Goal: Task Accomplishment & Management: Use online tool/utility

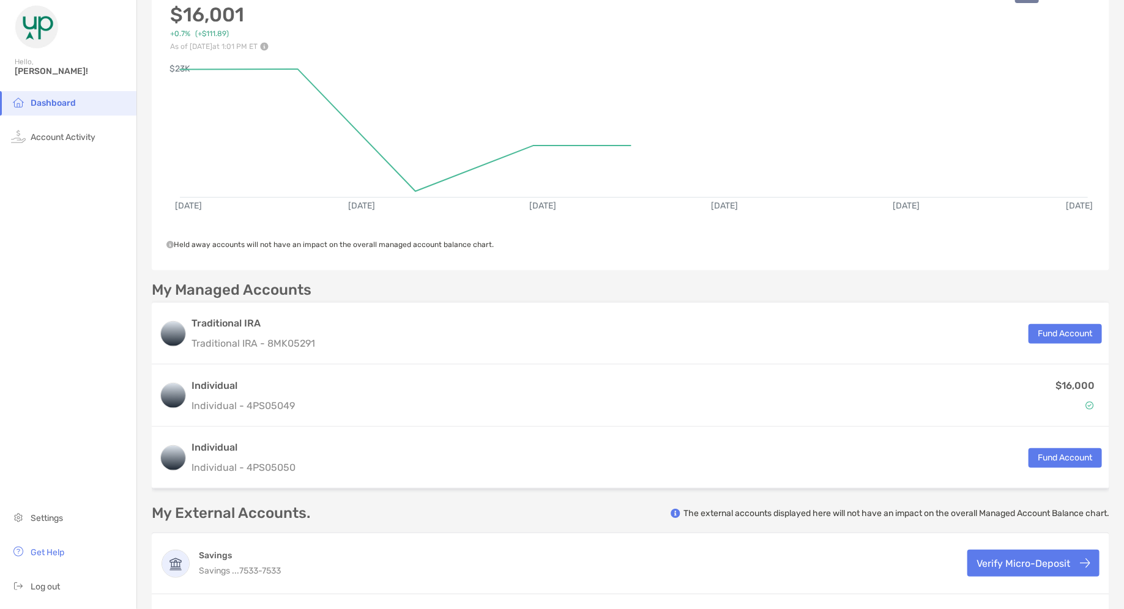
scroll to position [185, 0]
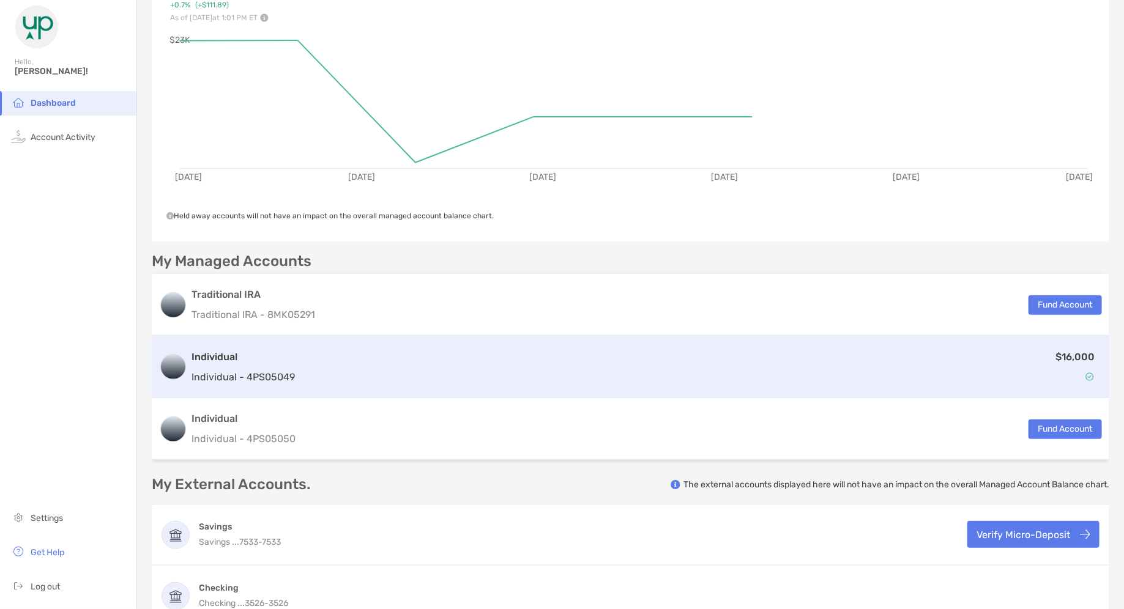
click at [859, 354] on div "$16,000" at bounding box center [701, 366] width 802 height 35
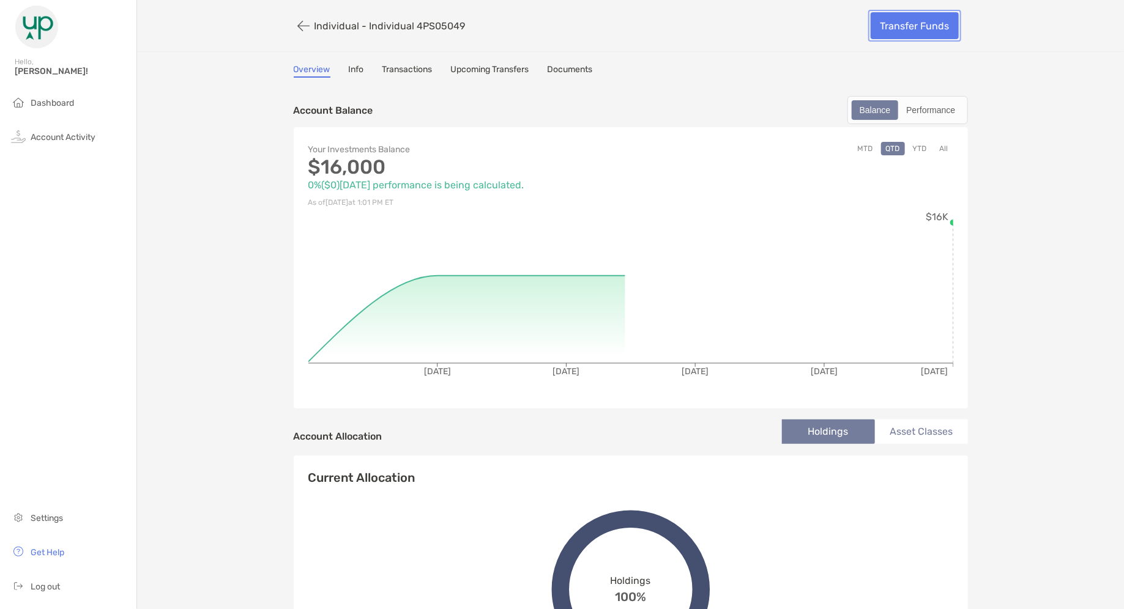
click at [928, 34] on link "Transfer Funds" at bounding box center [915, 25] width 88 height 27
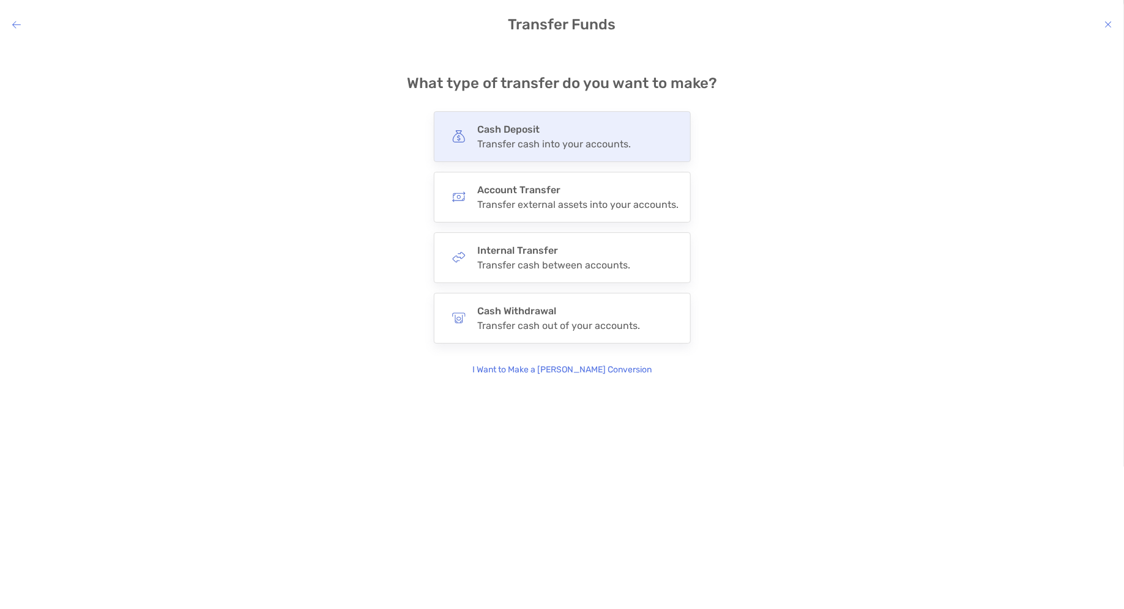
click at [576, 129] on h4 "Cash Deposit" at bounding box center [555, 130] width 154 height 12
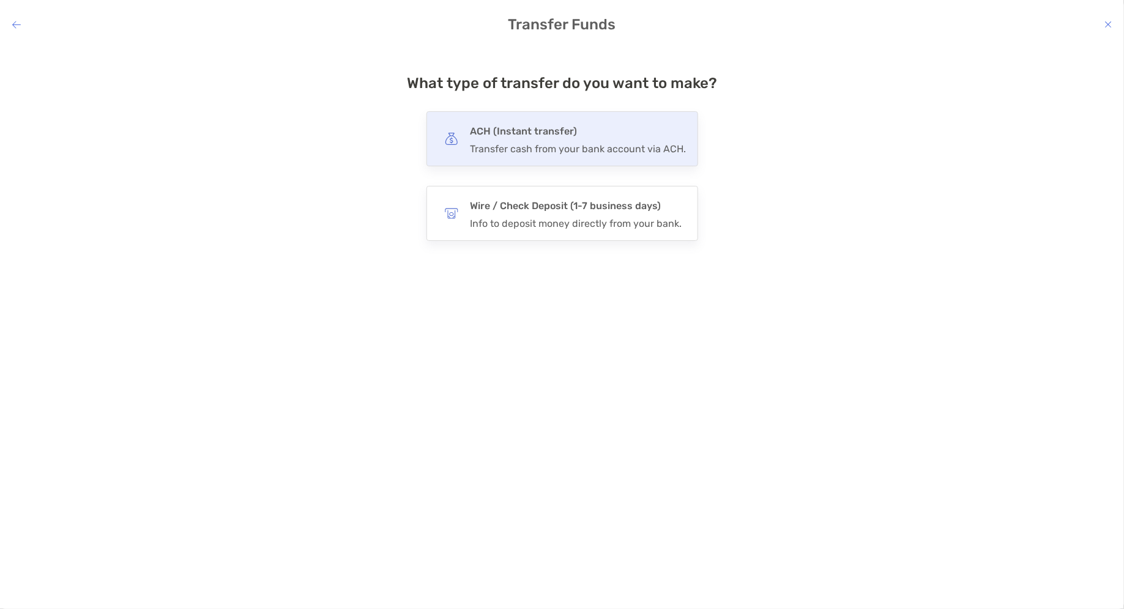
click at [575, 129] on h4 "ACH (Instant transfer)" at bounding box center [579, 131] width 216 height 17
click at [0, 0] on input "***" at bounding box center [0, 0] width 0 height 0
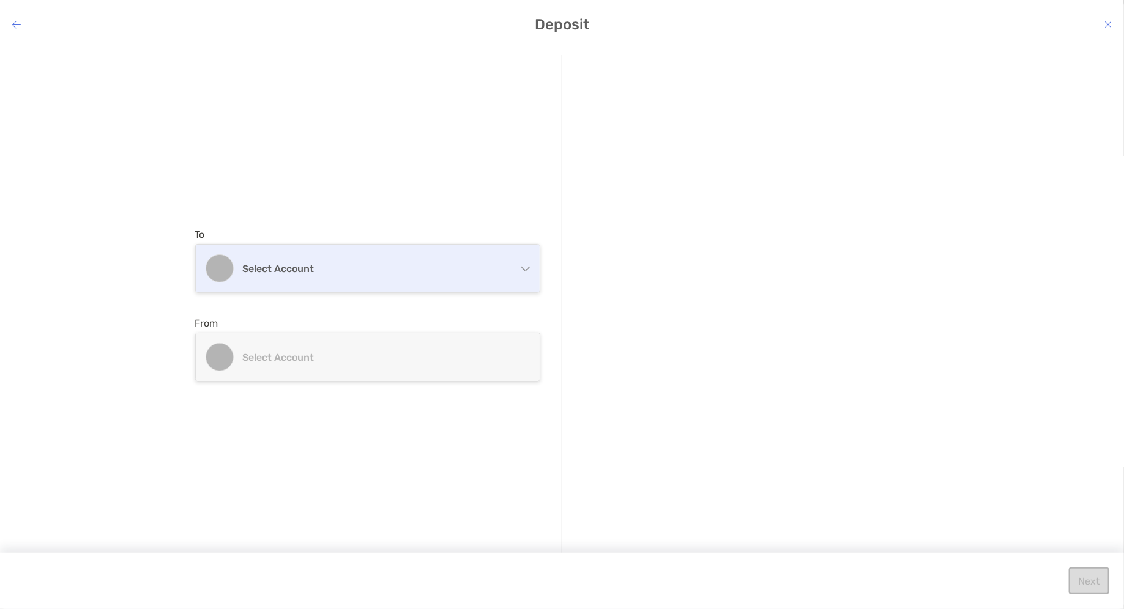
click at [302, 289] on div "Select account" at bounding box center [368, 269] width 344 height 48
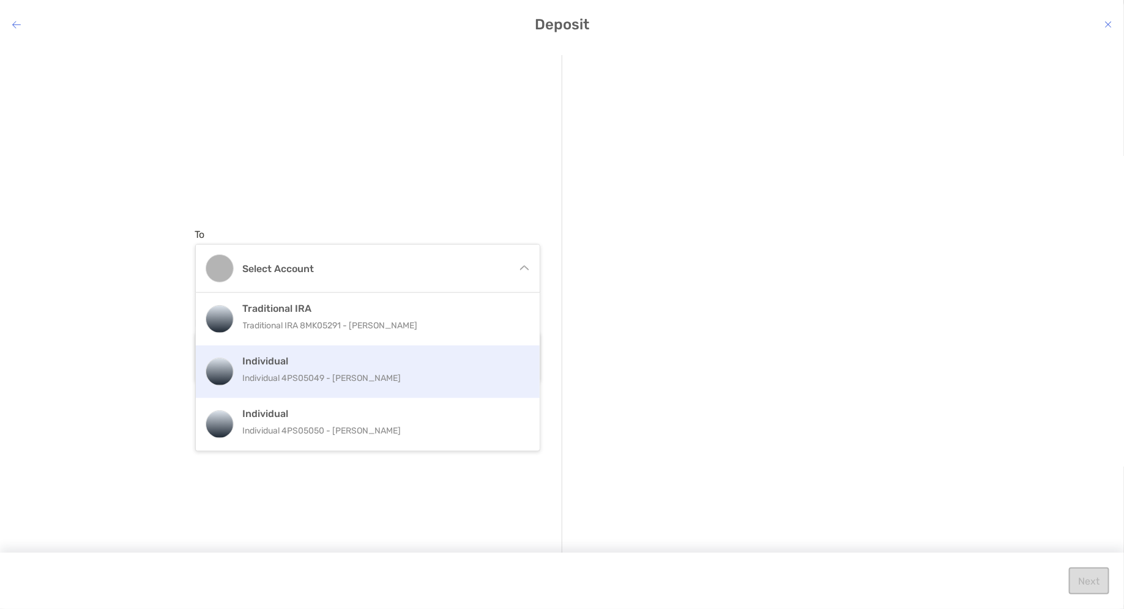
click at [291, 385] on p "Individual 4PS05049 - [PERSON_NAME]" at bounding box center [381, 378] width 276 height 15
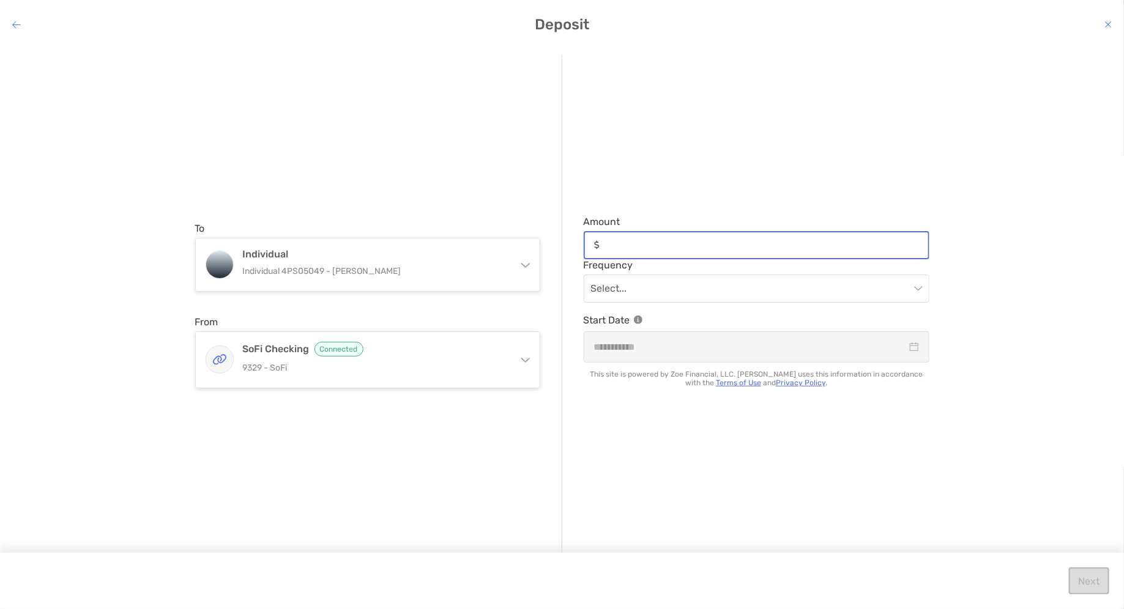
click at [697, 243] on input "Amount" at bounding box center [767, 245] width 324 height 10
type input "*"
type input "*****"
click at [690, 287] on input "modal" at bounding box center [750, 288] width 319 height 27
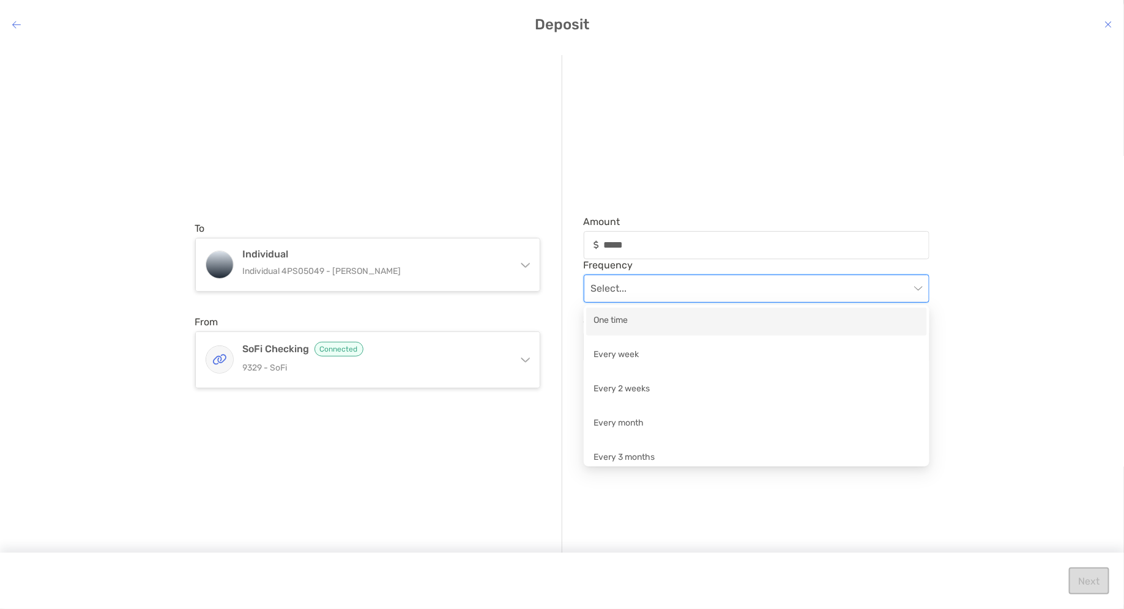
click at [660, 319] on div "One time" at bounding box center [757, 321] width 326 height 15
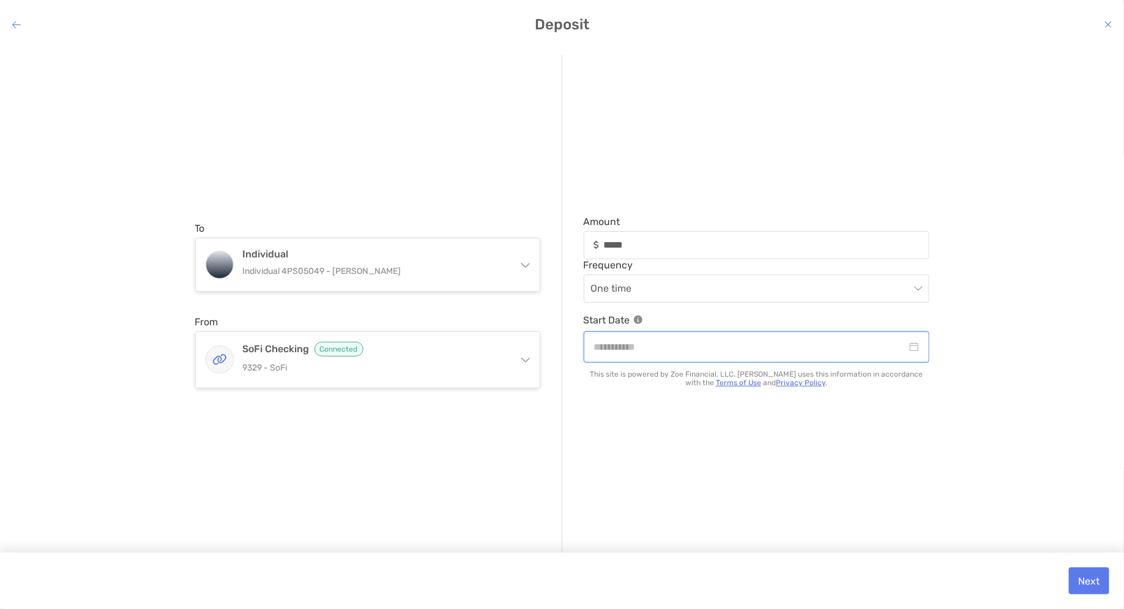
click at [673, 353] on input "modal" at bounding box center [750, 347] width 313 height 15
type input "**********"
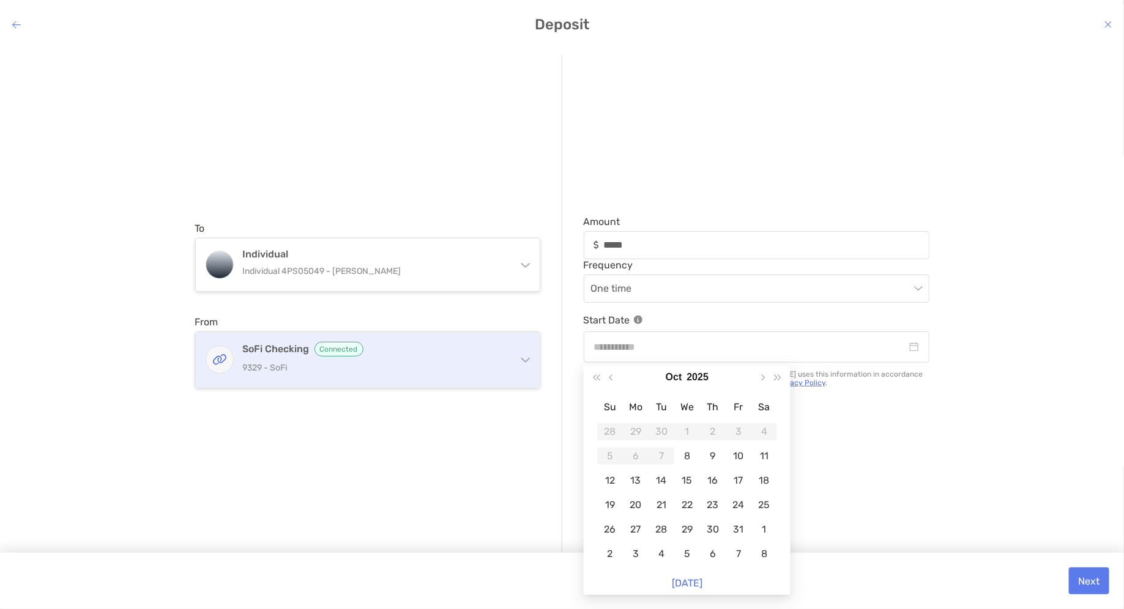
click at [491, 349] on h4 "SoFi Checking Connected" at bounding box center [375, 349] width 264 height 15
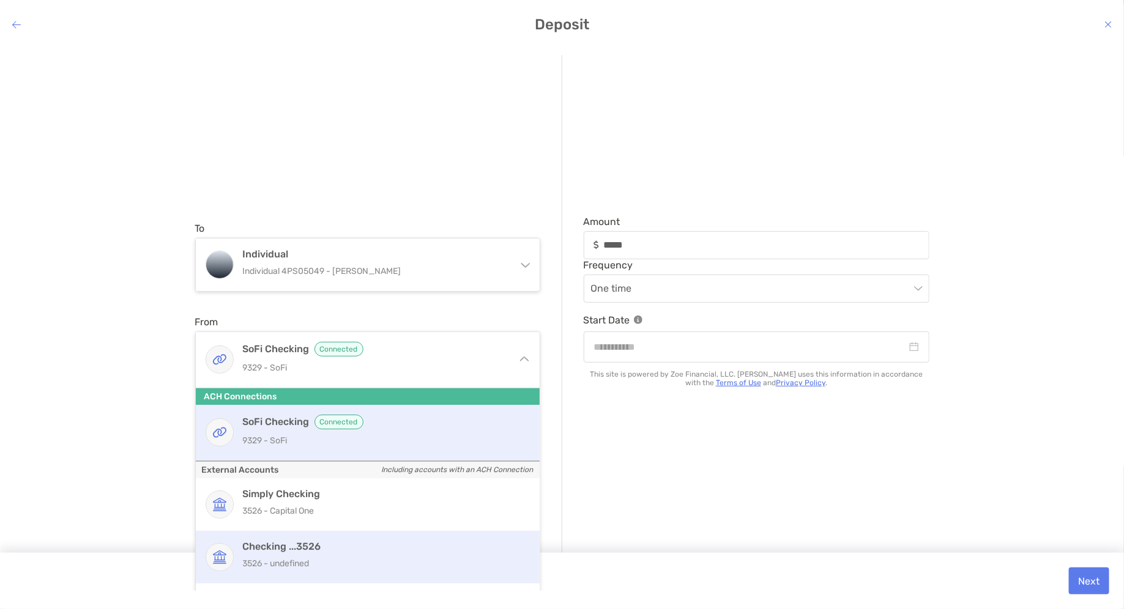
click at [359, 544] on h4 "Checking ...3526" at bounding box center [381, 547] width 276 height 12
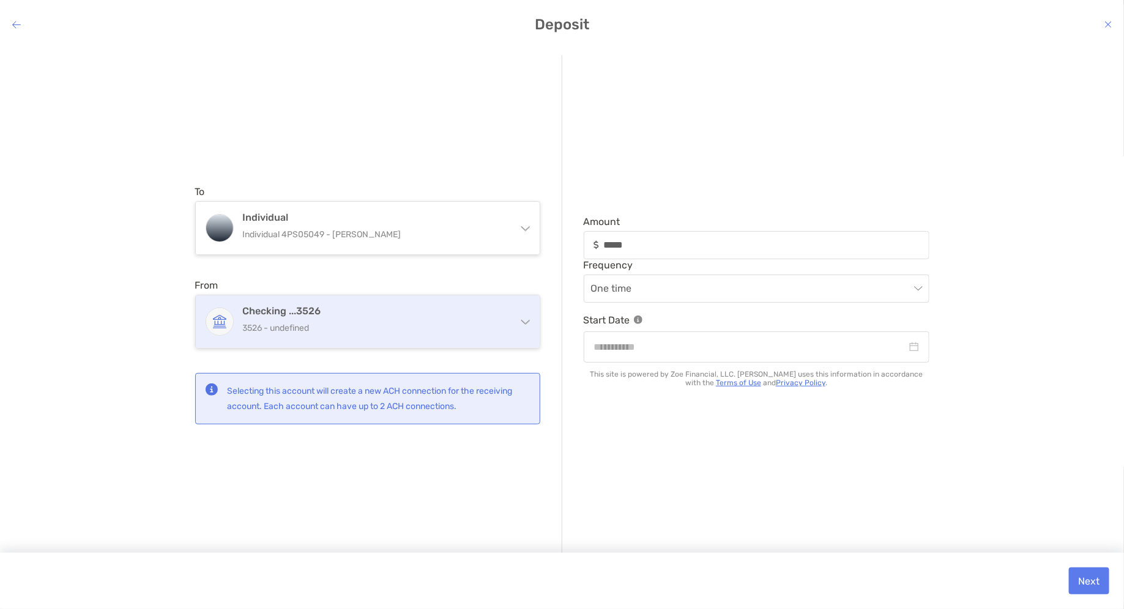
click at [464, 343] on div "Checking ...3526 3526 - undefined" at bounding box center [368, 322] width 344 height 53
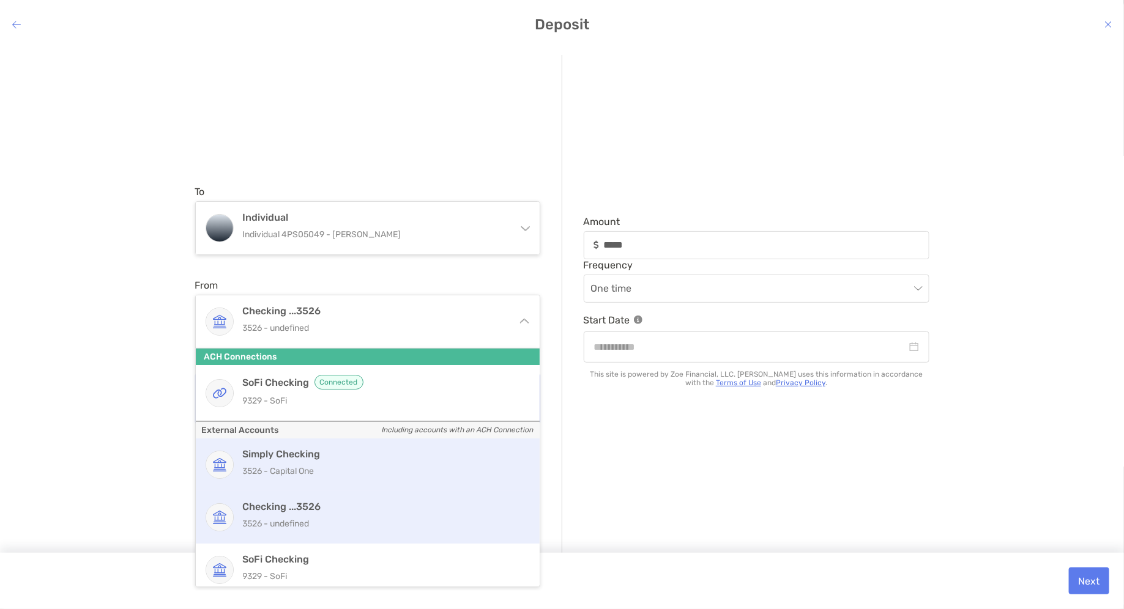
click at [396, 457] on h4 "Simply Checking" at bounding box center [381, 455] width 276 height 12
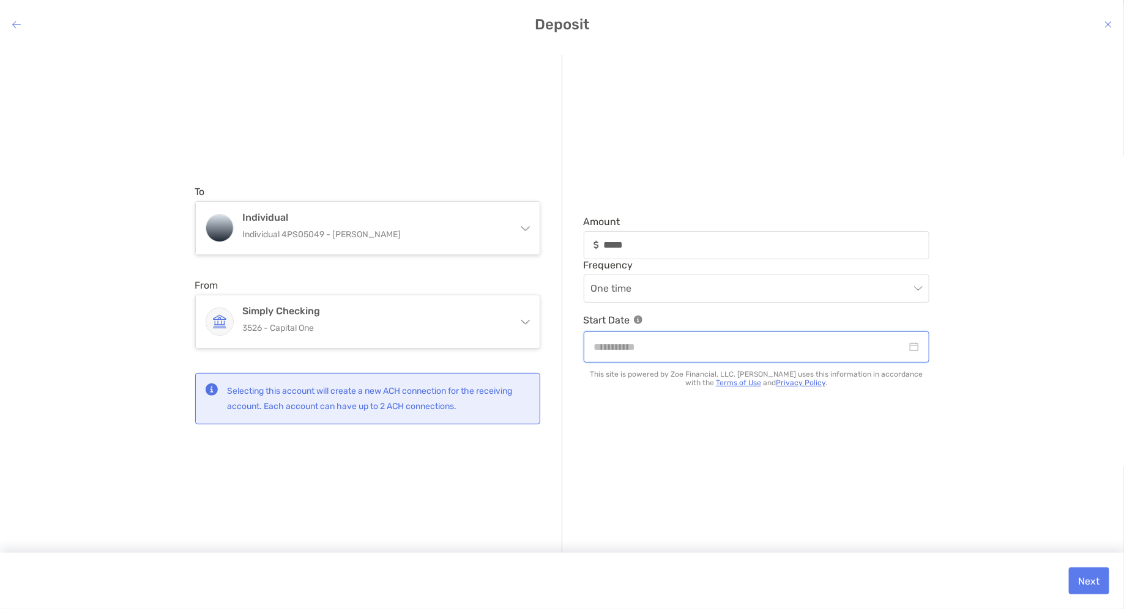
click at [694, 349] on input "modal" at bounding box center [750, 347] width 313 height 15
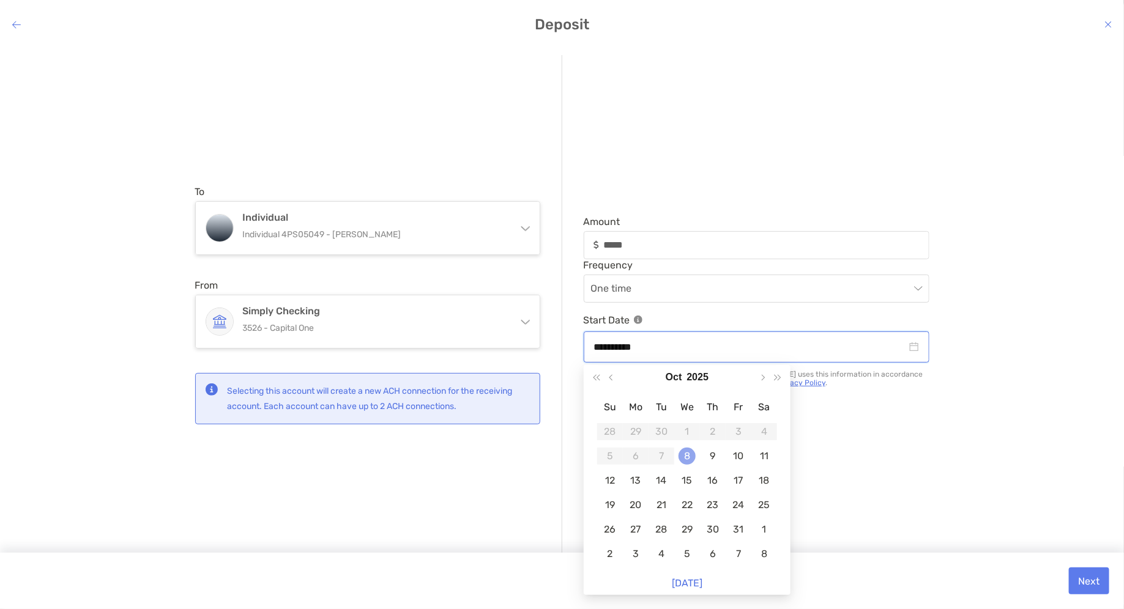
type input "**********"
click at [674, 449] on td "8" at bounding box center [687, 456] width 26 height 24
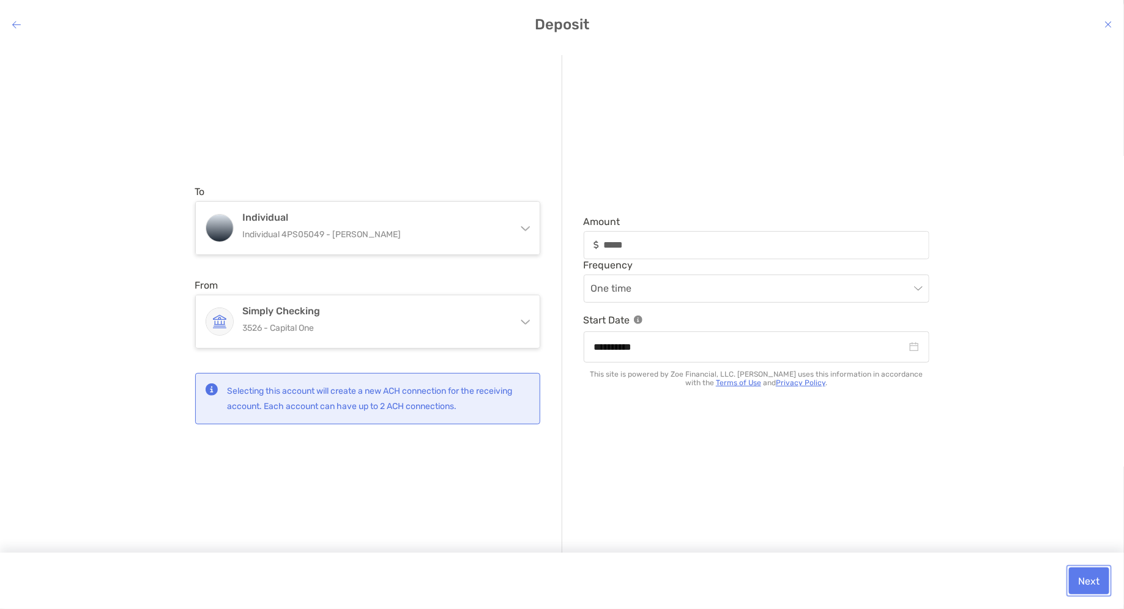
click at [1103, 584] on button "Next" at bounding box center [1089, 581] width 40 height 27
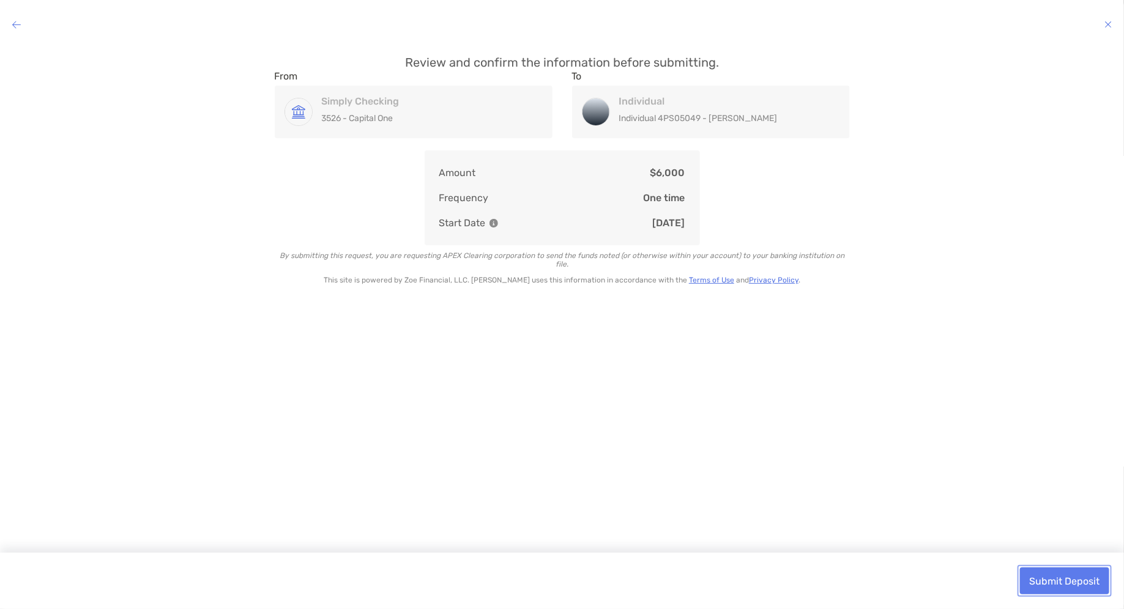
click at [1085, 578] on button "Submit Deposit" at bounding box center [1064, 581] width 89 height 27
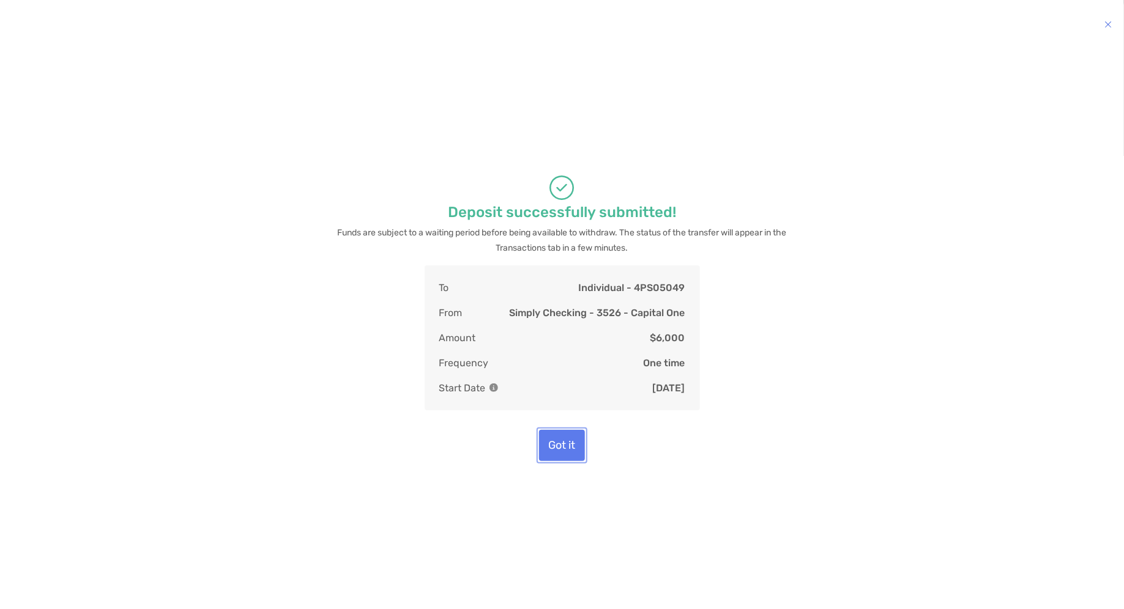
click at [575, 492] on div "Deposit successfully submitted! Funds are subject to a waiting period before be…" at bounding box center [562, 318] width 1105 height 526
click at [563, 451] on button "Got it" at bounding box center [562, 445] width 46 height 31
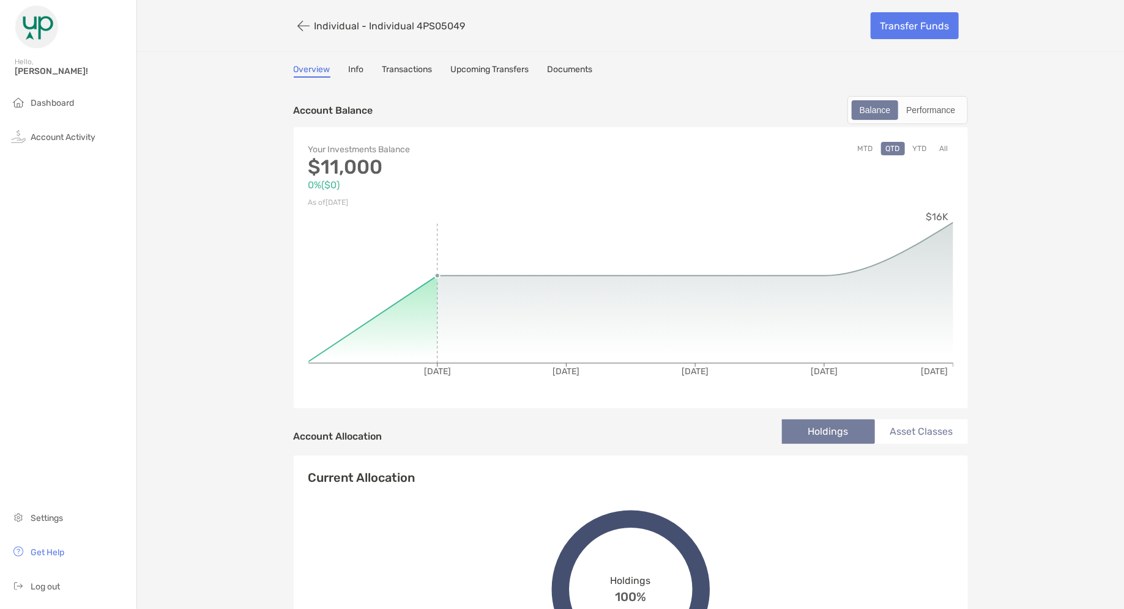
click at [432, 71] on link "Transactions" at bounding box center [407, 70] width 50 height 13
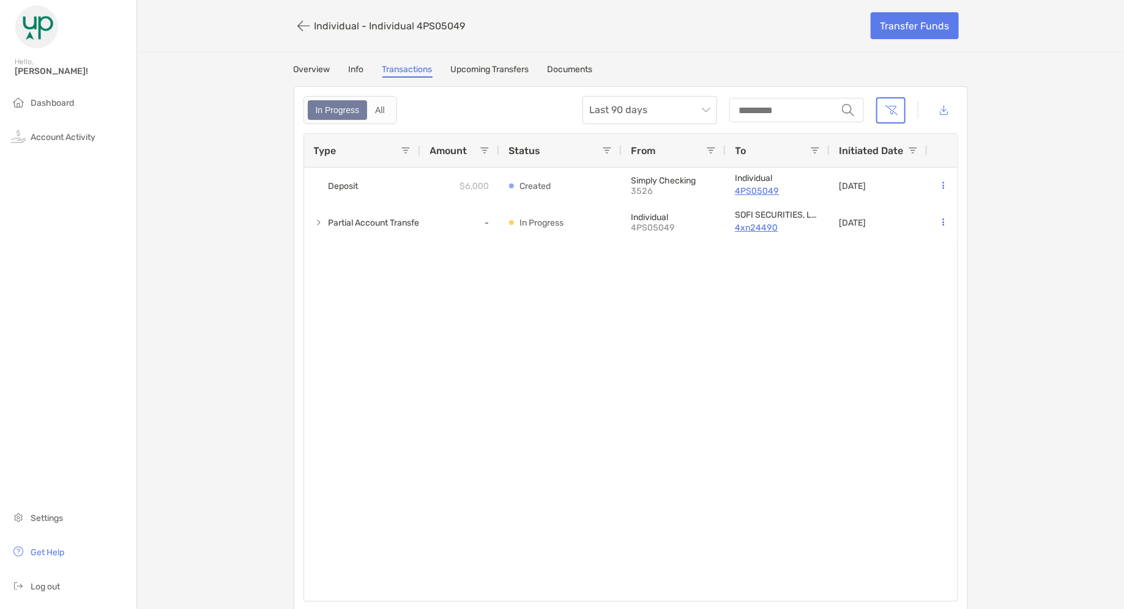
click at [309, 67] on link "Overview" at bounding box center [312, 70] width 37 height 13
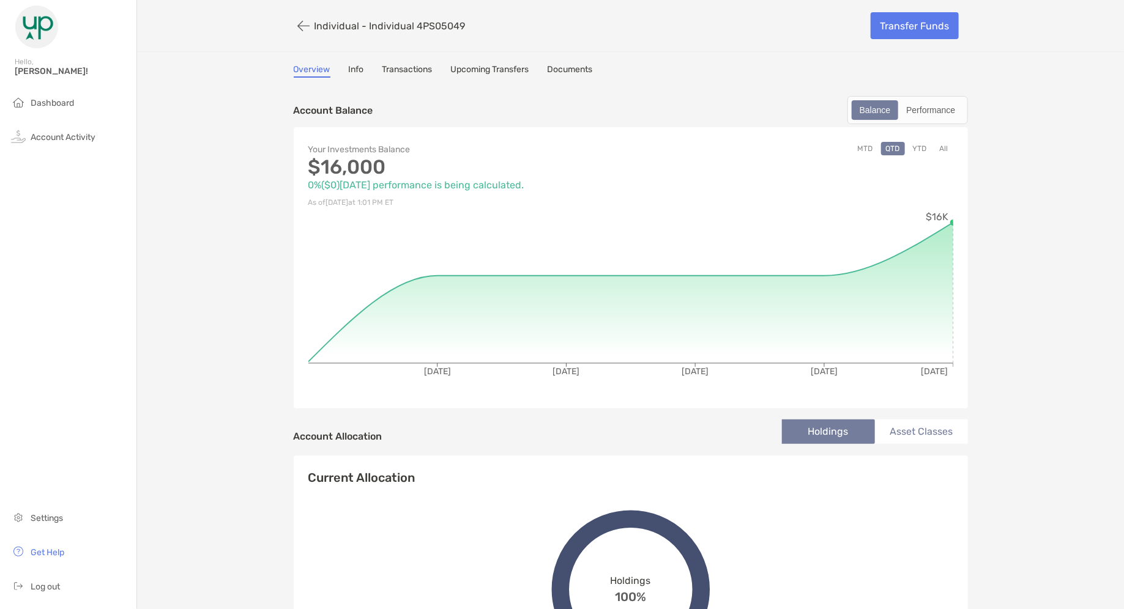
click at [520, 70] on link "Upcoming Transfers" at bounding box center [490, 70] width 78 height 13
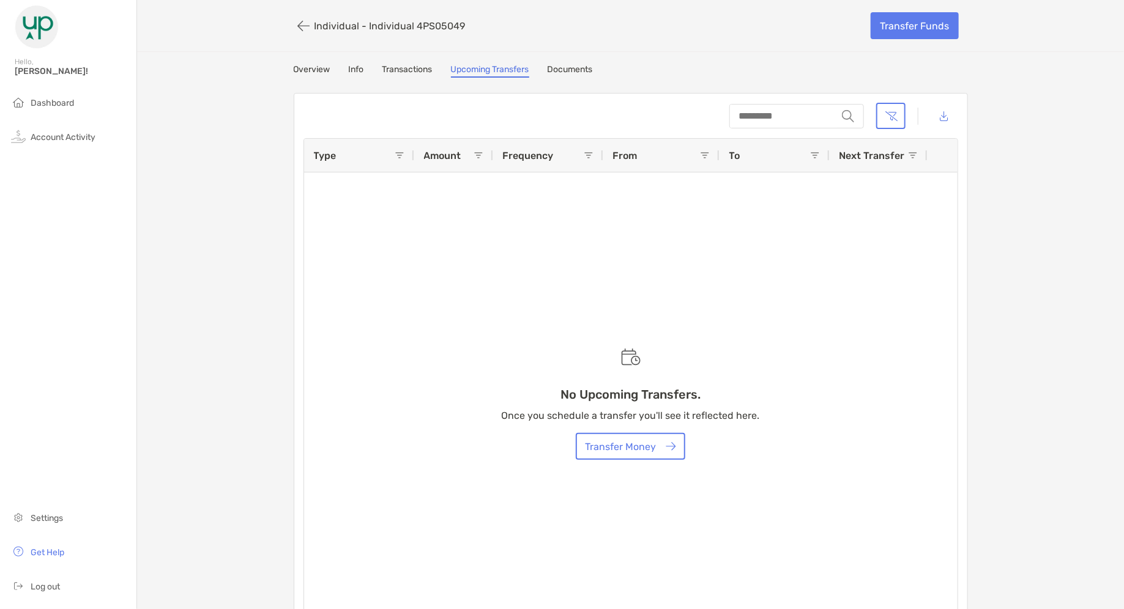
click at [430, 64] on link "Transactions" at bounding box center [407, 70] width 50 height 13
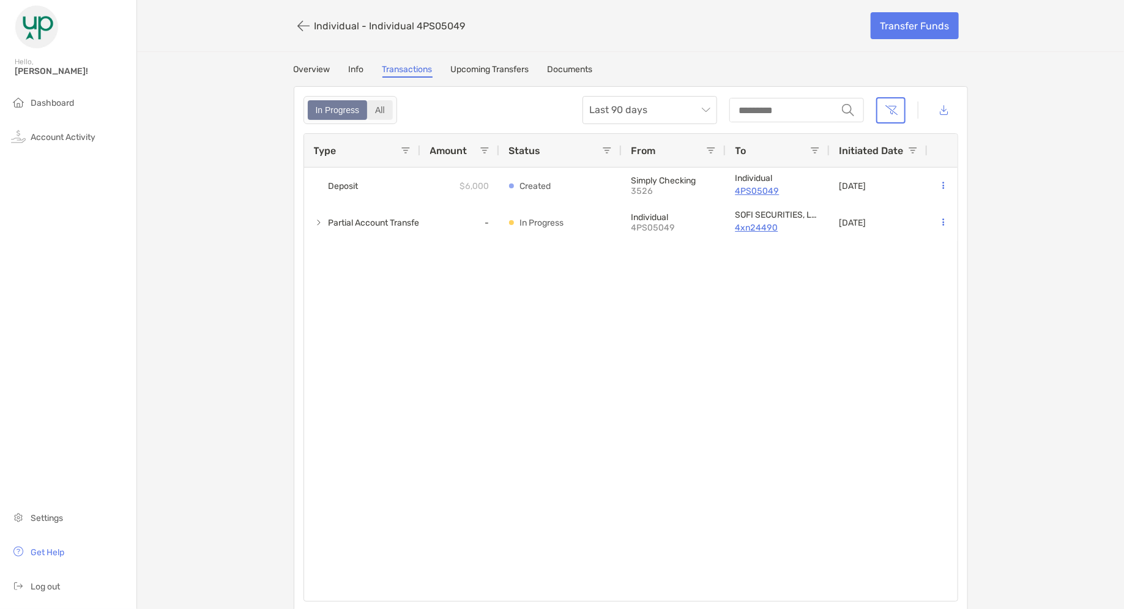
click at [391, 102] on div "All" at bounding box center [379, 110] width 23 height 17
